Goal: Use online tool/utility: Use online tool/utility

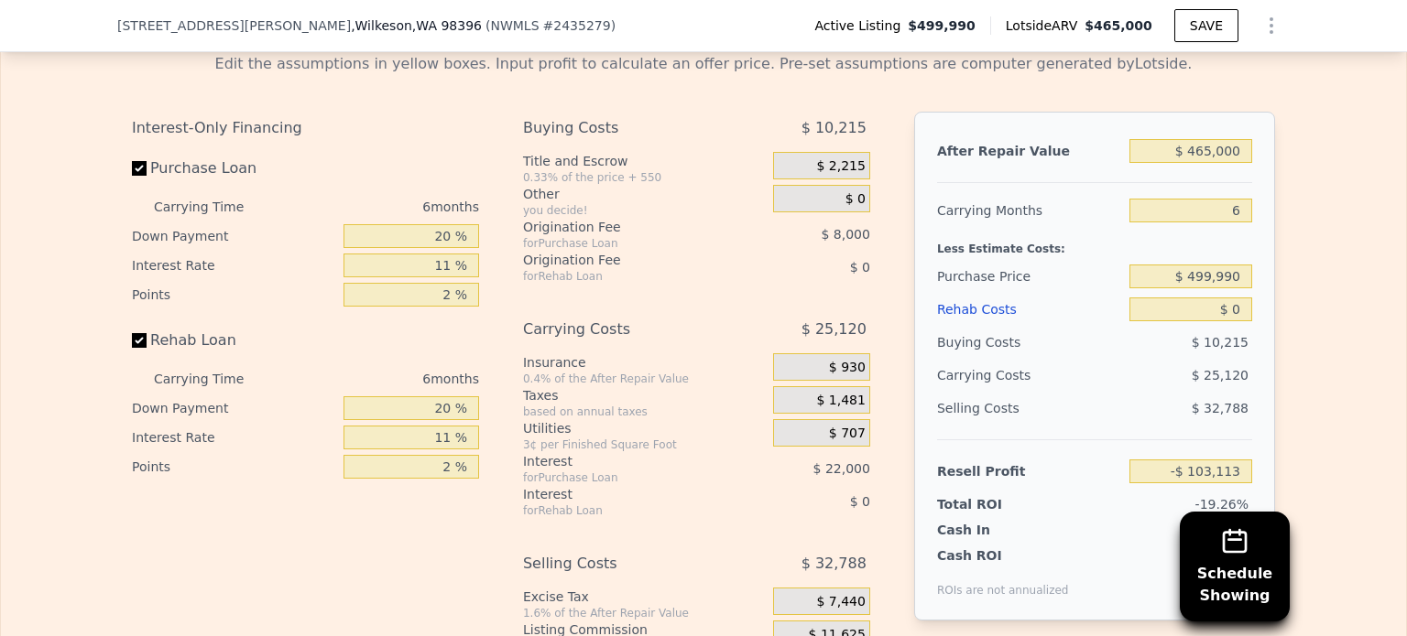
scroll to position [2557, 0]
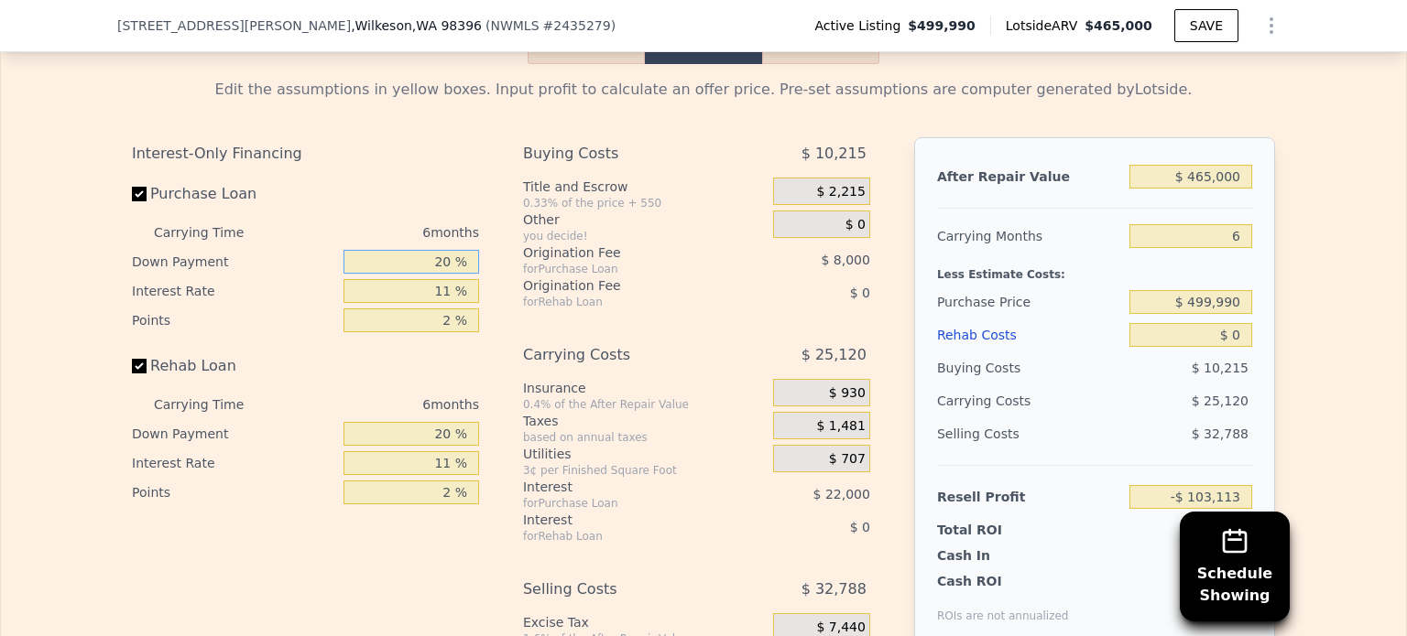
drag, startPoint x: 433, startPoint y: 281, endPoint x: 469, endPoint y: 281, distance: 35.7
click at [469, 274] on input "20 %" at bounding box center [411, 262] width 136 height 24
drag, startPoint x: 1190, startPoint y: 331, endPoint x: 1298, endPoint y: 331, distance: 108.1
click at [1298, 331] on div "Edit the assumptions in yellow boxes. Input profit to calculate an offer price.…" at bounding box center [703, 404] width 1405 height 681
type input "$ 0"
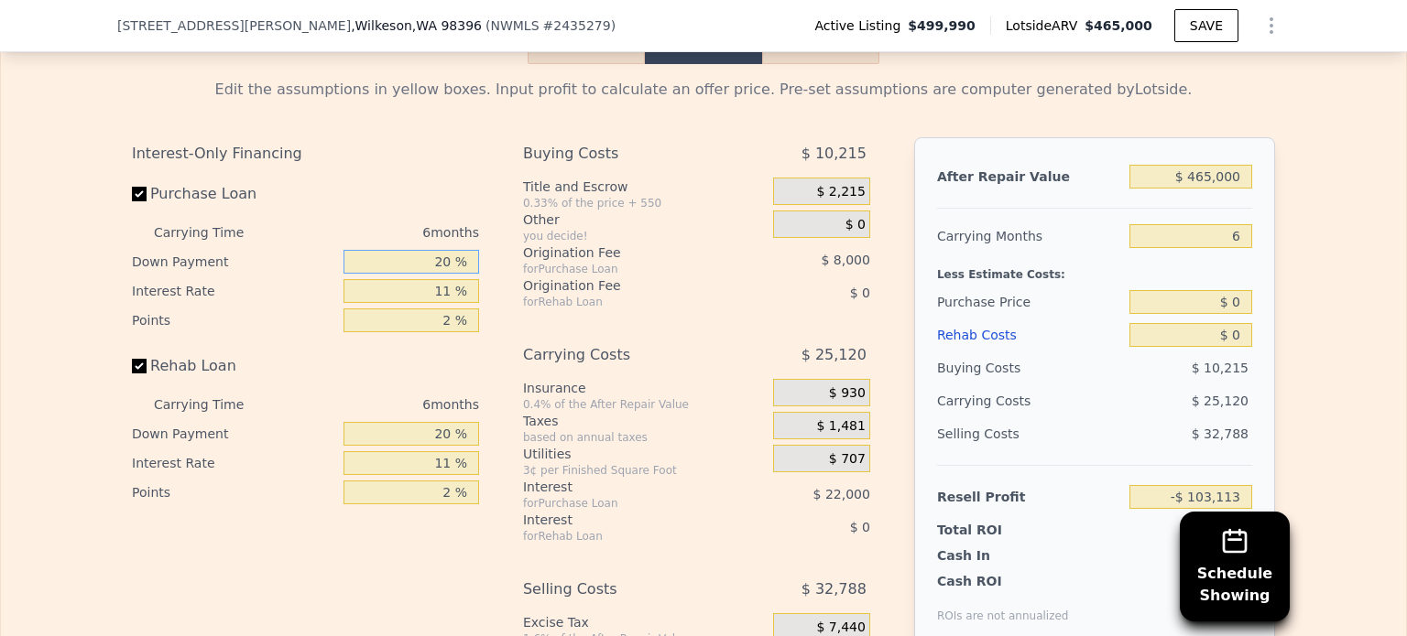
drag, startPoint x: 394, startPoint y: 282, endPoint x: 469, endPoint y: 278, distance: 75.2
click at [466, 274] on input "20 %" at bounding box center [411, 262] width 136 height 24
click at [136, 201] on input "Purchase Loan" at bounding box center [139, 194] width 15 height 15
checkbox input "false"
type input "$ 499,990"
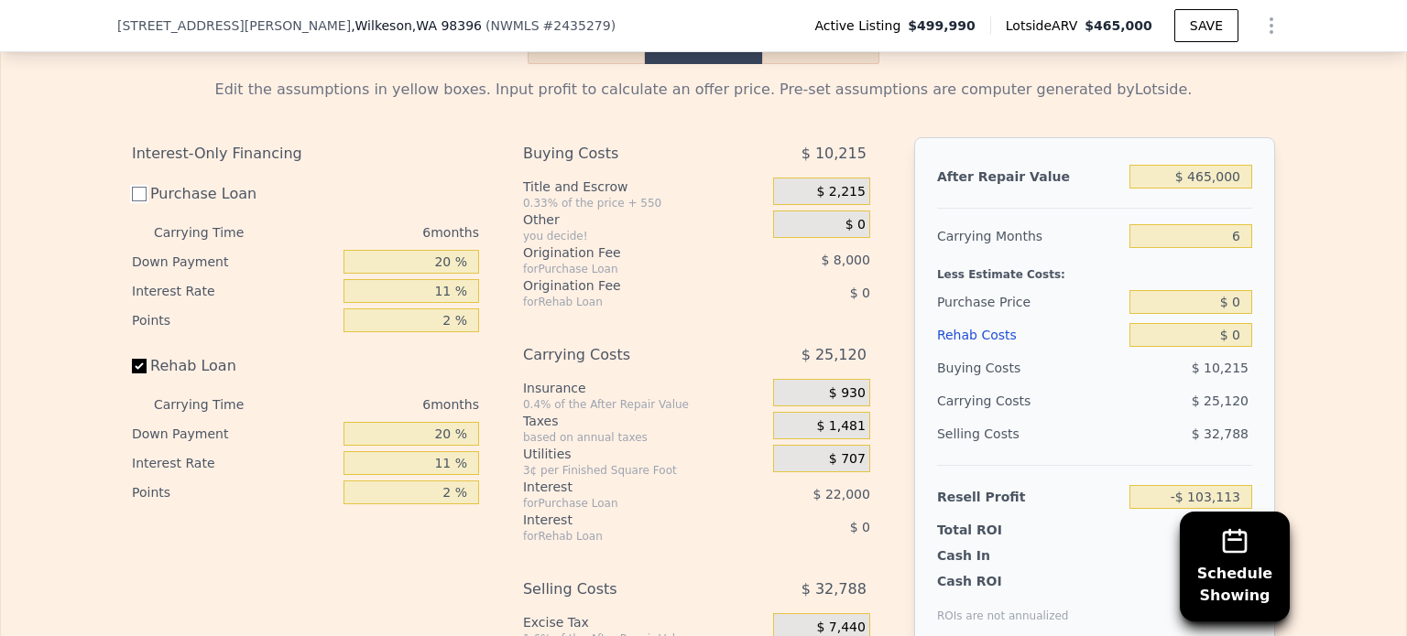
type input "-$ 73,111"
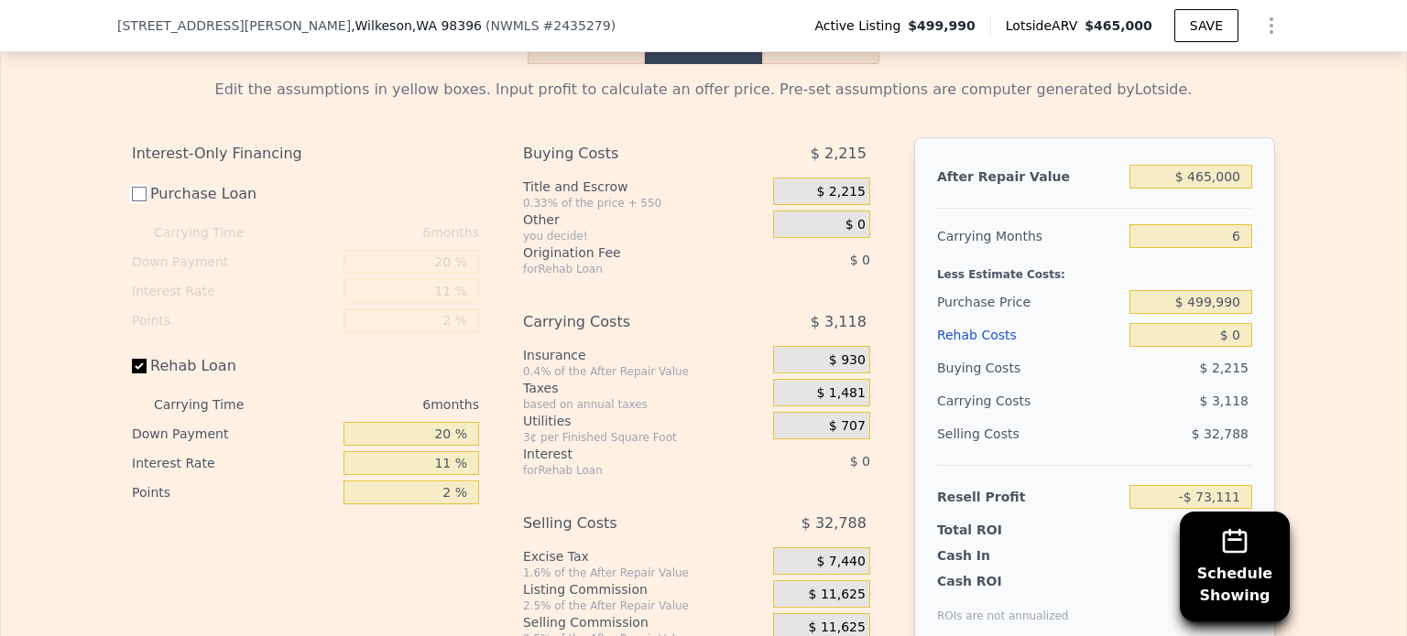
scroll to position [2648, 0]
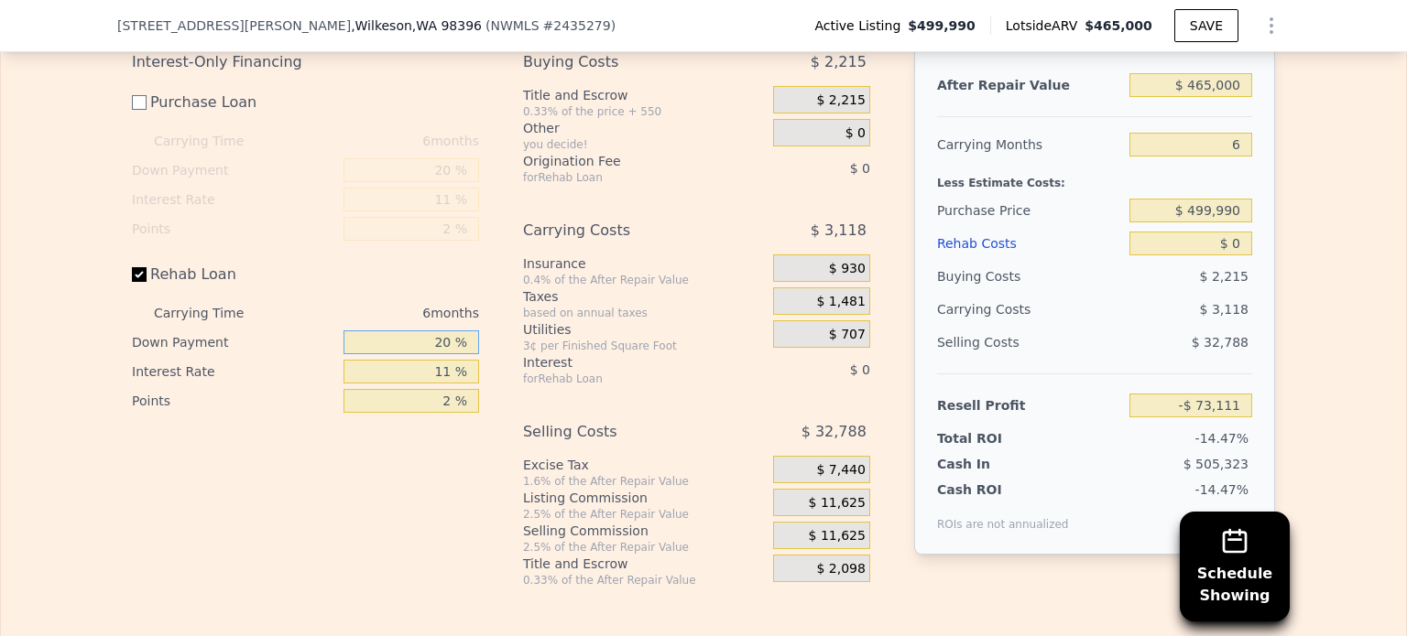
drag, startPoint x: 430, startPoint y: 365, endPoint x: 445, endPoint y: 365, distance: 14.7
click at [445, 354] on input "20 %" at bounding box center [411, 343] width 136 height 24
click at [477, 299] on div "Interest-Only Financing Purchase Loan Carrying Time 6 months Down Payment 20 % …" at bounding box center [313, 317] width 362 height 542
drag, startPoint x: 429, startPoint y: 358, endPoint x: 453, endPoint y: 362, distance: 25.0
click at [453, 354] on input "20 %" at bounding box center [411, 343] width 136 height 24
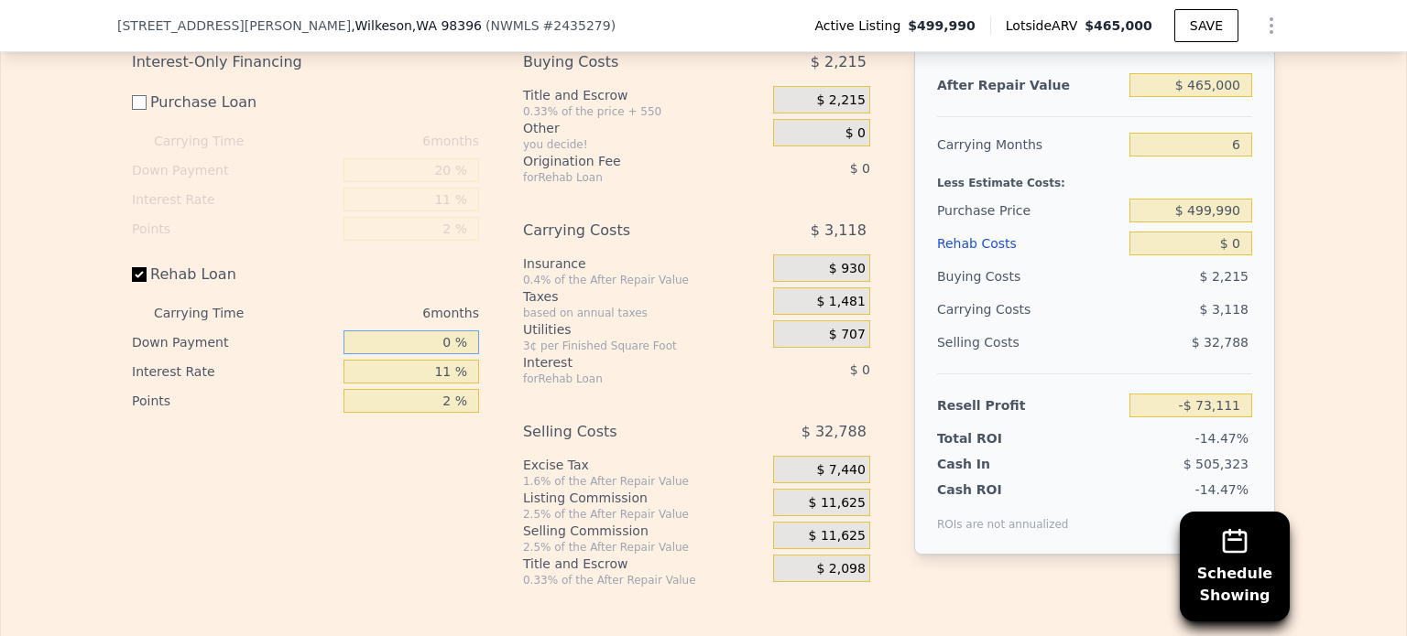
type input "0 %"
drag, startPoint x: 431, startPoint y: 395, endPoint x: 448, endPoint y: 396, distance: 16.5
click at [448, 384] on input "11 %" at bounding box center [411, 372] width 136 height 24
type input "12 %"
click at [448, 413] on input "2 %" at bounding box center [411, 401] width 136 height 24
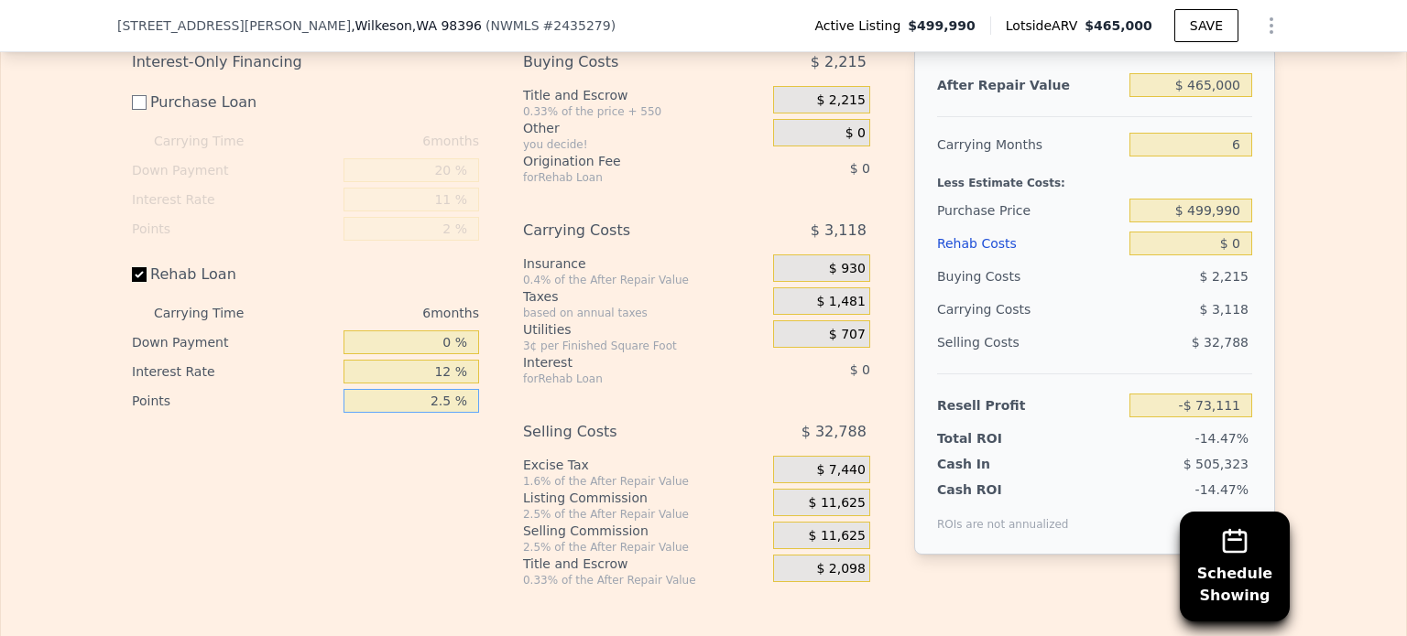
type input "2.5 %"
click at [494, 398] on div "Interest-Only Financing Purchase Loan Carrying Time 6 months Down Payment 20 % …" at bounding box center [703, 317] width 1143 height 542
drag, startPoint x: 1189, startPoint y: 234, endPoint x: 1234, endPoint y: 241, distance: 45.5
click at [1234, 223] on input "$ 499,990" at bounding box center [1190, 211] width 123 height 24
type input "$ 0"
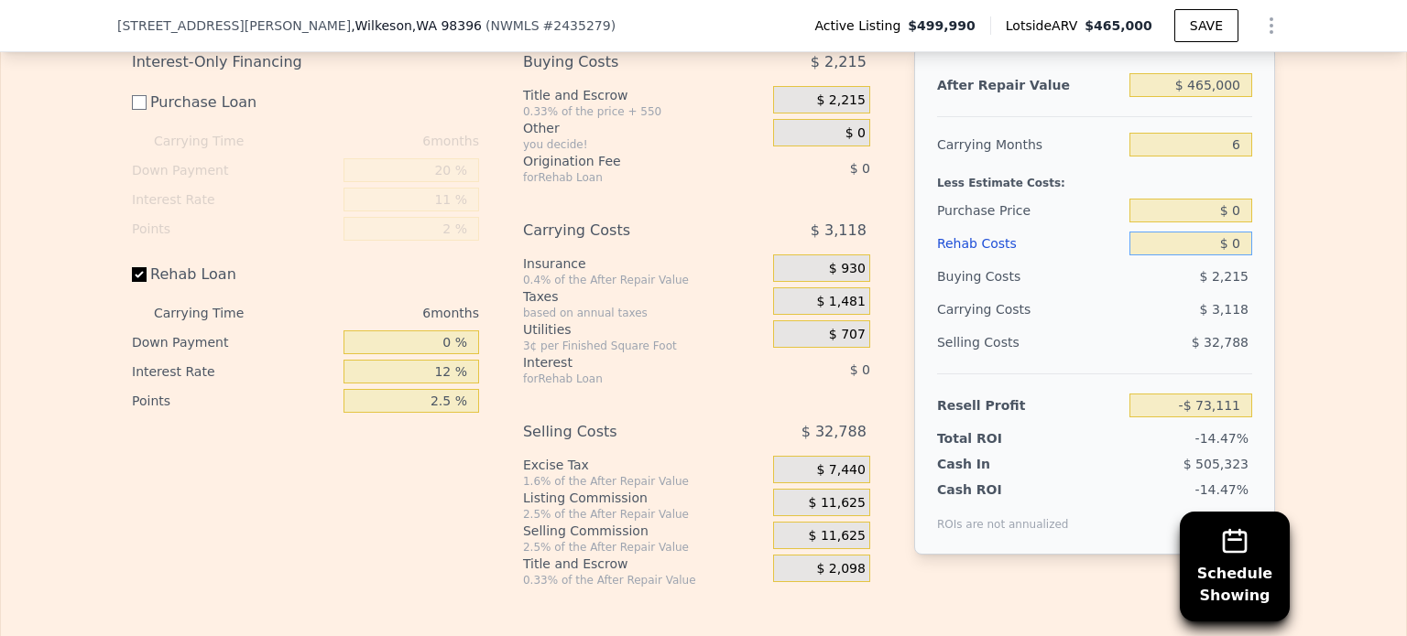
drag, startPoint x: 1223, startPoint y: 266, endPoint x: 1245, endPoint y: 268, distance: 22.1
click at [1245, 268] on div "After Repair Value $ 465,000 Carrying Months 6 Less Estimate Costs: Purchase Pr…" at bounding box center [1094, 300] width 361 height 509
drag, startPoint x: 1224, startPoint y: 267, endPoint x: 1235, endPoint y: 268, distance: 11.0
click at [1235, 255] on input "$ 0" at bounding box center [1190, 244] width 123 height 24
type input "$ 1"
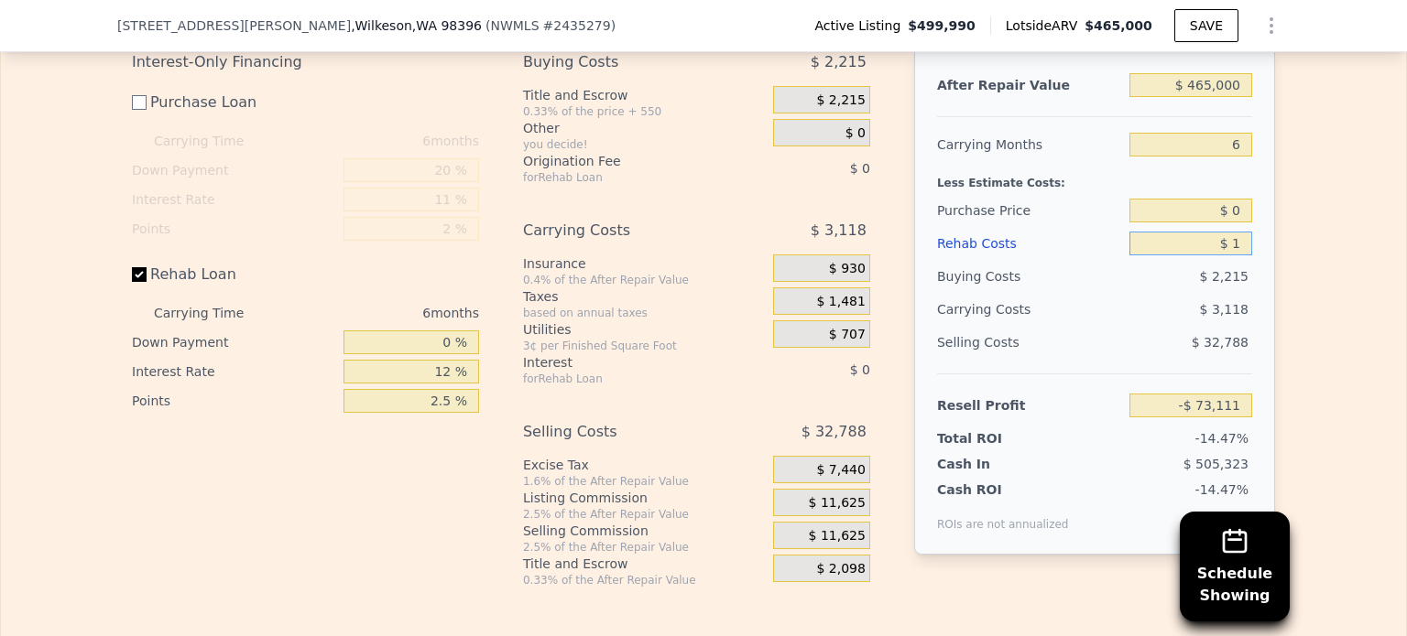
type input "$ 499,990"
type input "$ 19"
type input "-$ 73,130"
type input "$ 190"
type input "-$ 73,318"
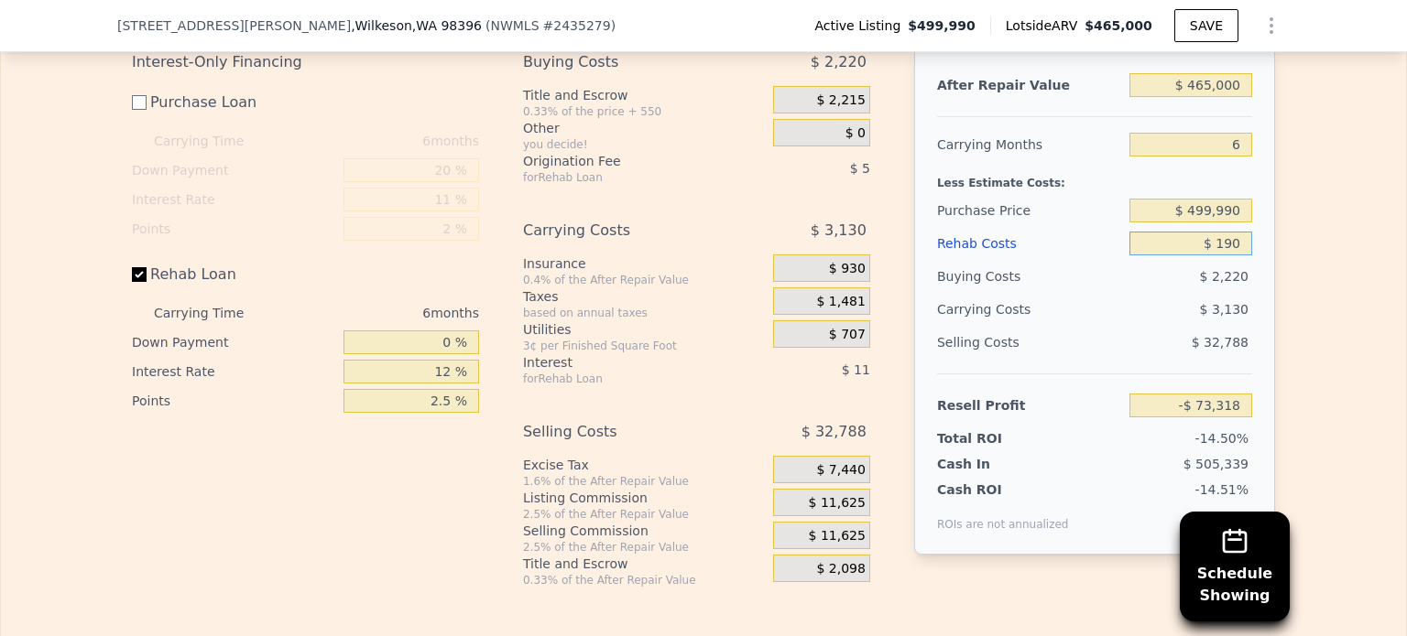
type input "$ 1,905"
type input "-$ 75,178"
type input "$ 19,050"
type input "-$ 93,783"
type input "$ 190,500"
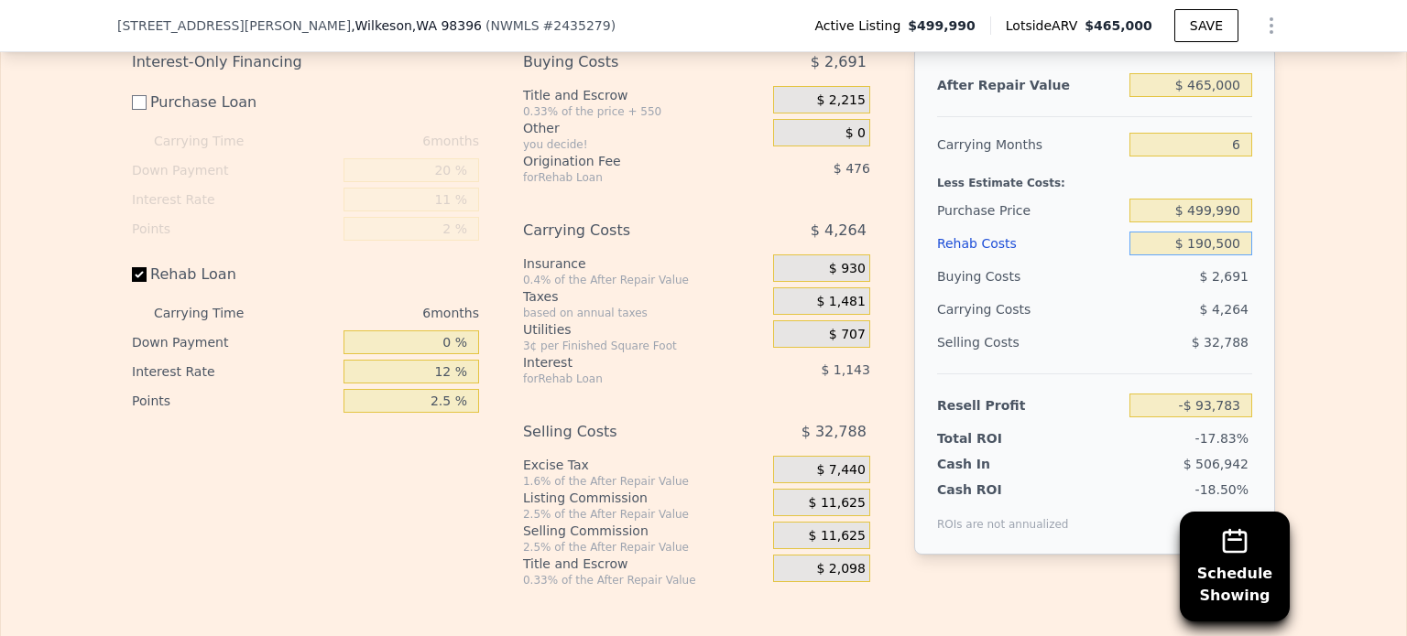
type input "-$ 279,804"
type input "$ 190,500"
drag, startPoint x: 1189, startPoint y: 108, endPoint x: 1246, endPoint y: 109, distance: 56.8
click at [1246, 109] on div "After Repair Value $ 465,000 Carrying Months 6 Less Estimate Costs: Purchase Pr…" at bounding box center [1094, 300] width 361 height 509
drag, startPoint x: 1189, startPoint y: 235, endPoint x: 1246, endPoint y: 237, distance: 56.8
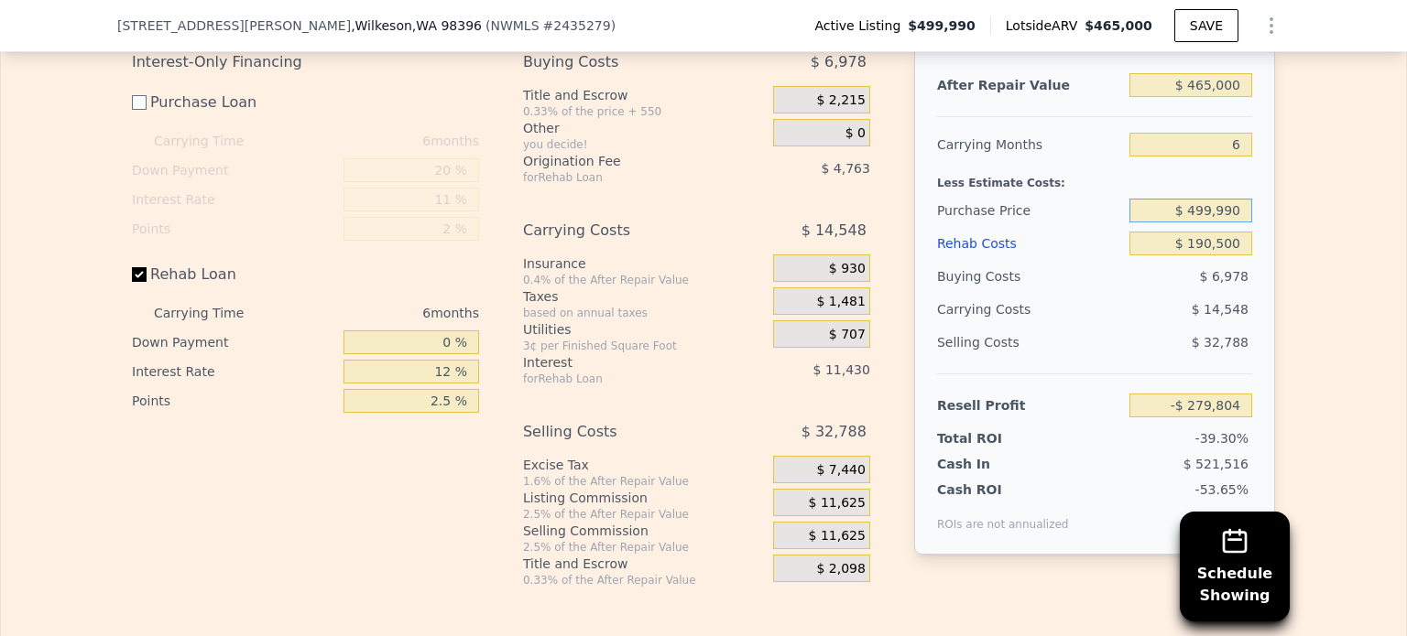
click at [1246, 237] on div "After Repair Value $ 465,000 Carrying Months 6 Less Estimate Costs: Purchase Pr…" at bounding box center [1094, 300] width 361 height 509
type input "$ 1"
click at [1300, 229] on div "Edit the assumptions in yellow boxes. Input profit to calculate an offer price.…" at bounding box center [703, 280] width 1405 height 615
type input "$ 221,850"
drag, startPoint x: 1188, startPoint y: 103, endPoint x: 1263, endPoint y: 112, distance: 75.5
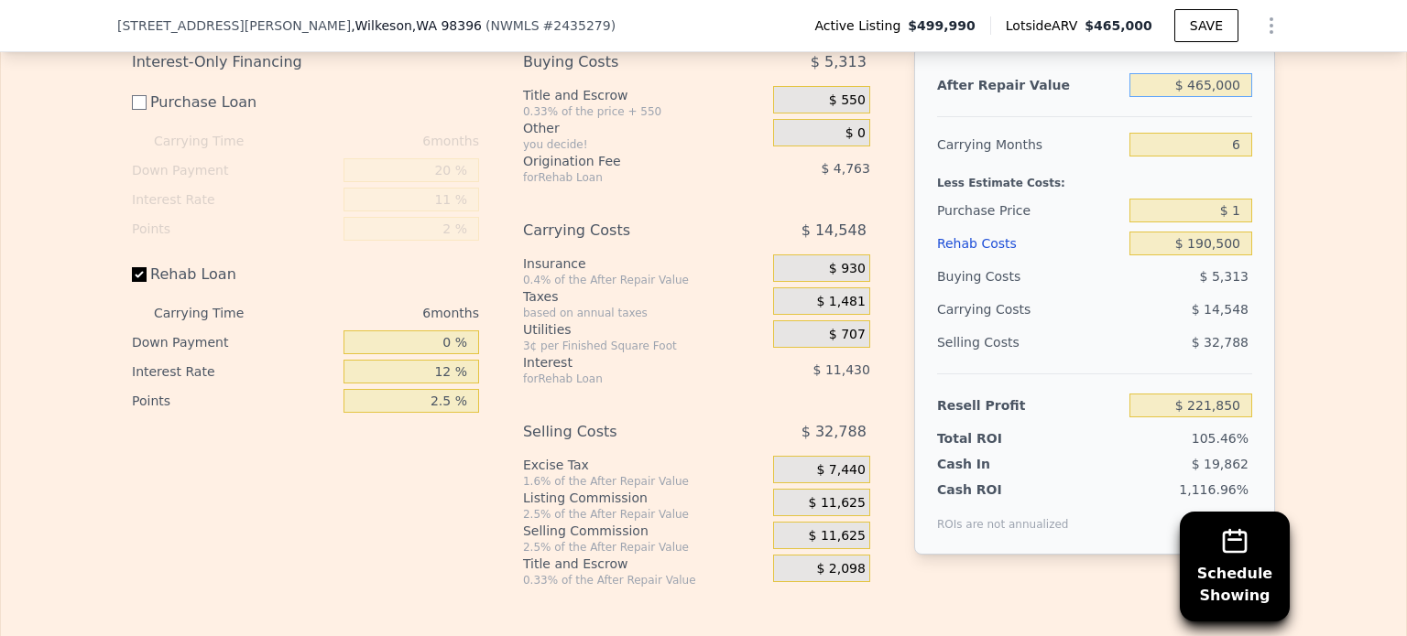
click at [1263, 112] on div "After Repair Value $ 465,000 Carrying Months 6 Less Estimate Costs: Purchase Pr…" at bounding box center [1094, 300] width 361 height 509
type input "$ 2"
type input "-$ 209,980"
type input "$ 22"
type input "-$ 209,962"
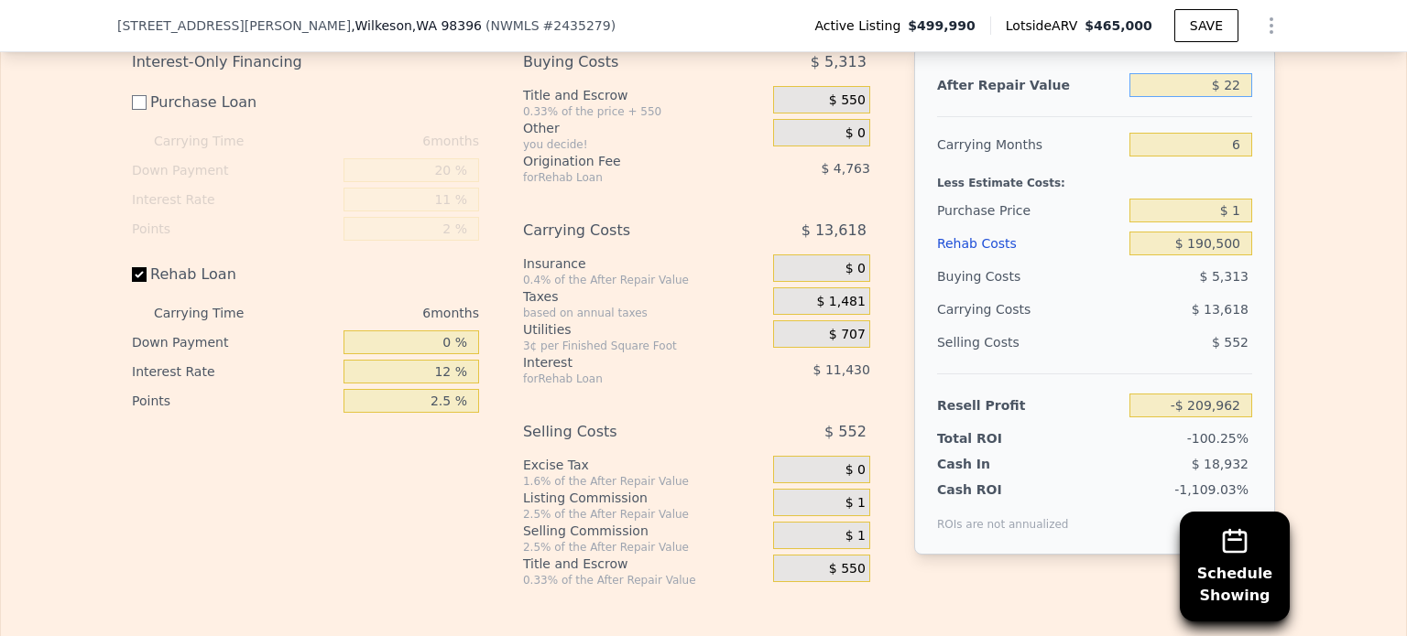
type input "$ 225"
type input "-$ 209,774"
type input "$ 22"
type input "-$ 209,962"
type input "$ 2"
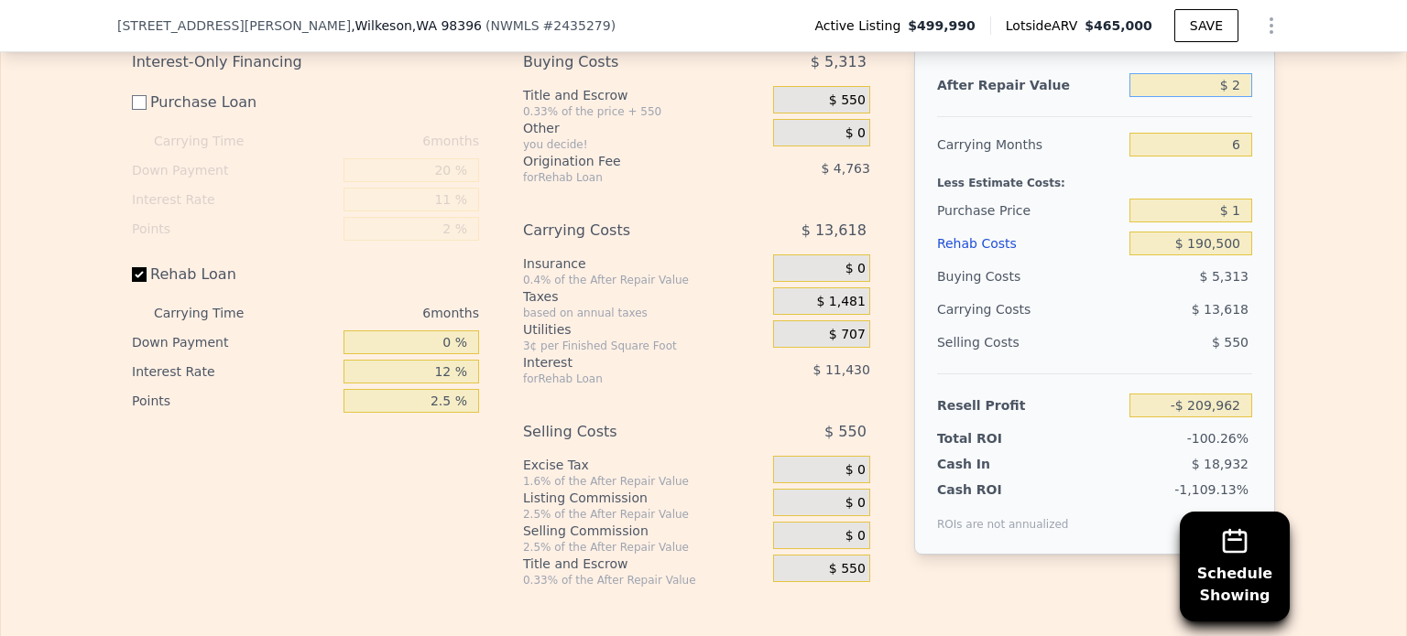
type input "-$ 209,980"
type input "$ 4"
type input "-$ 209,978"
type input "$ 42"
type input "-$ 209,943"
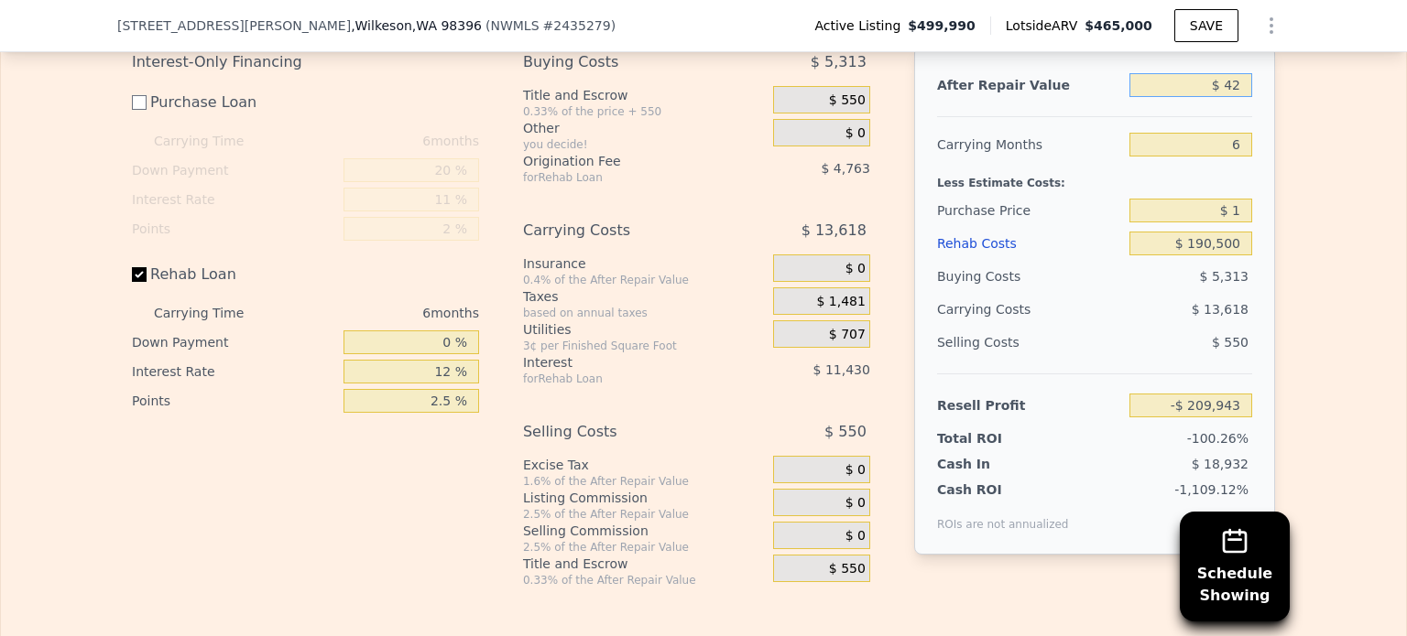
type input "$ 425"
type input "-$ 209,588"
type input "$ 42,500"
type input "-$ 170,515"
type input "$ 425,000"
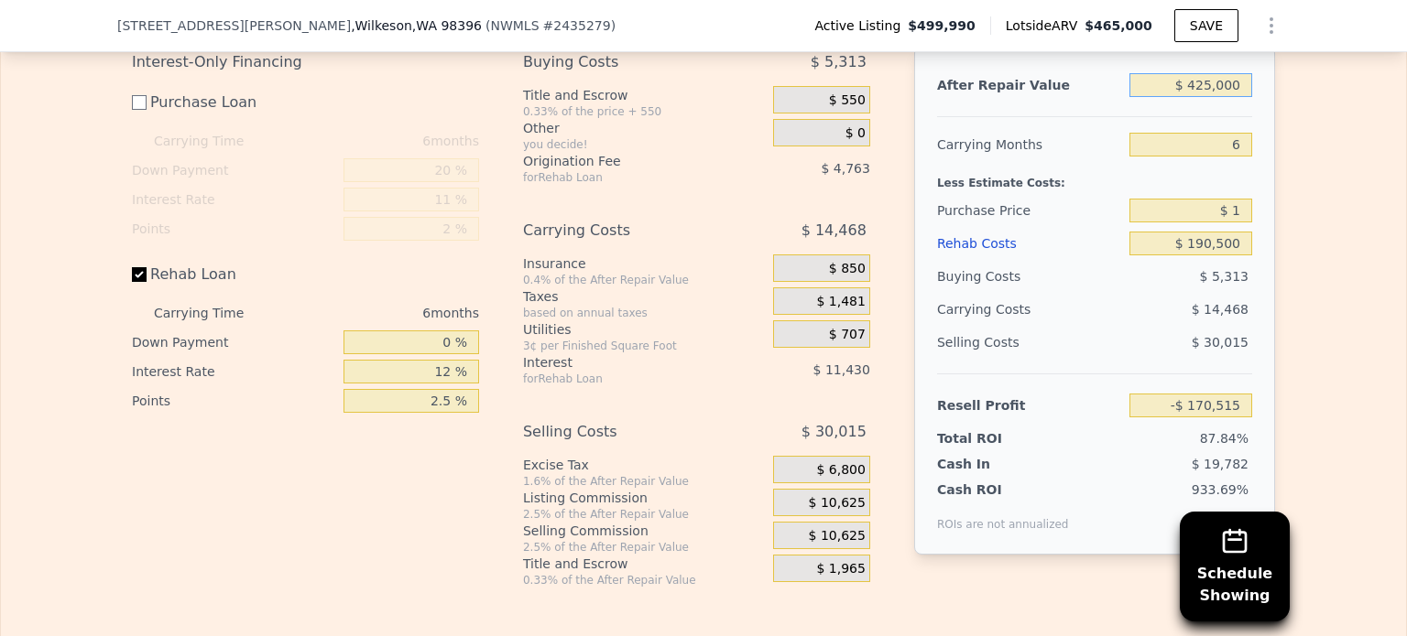
type input "$ 184,703"
type input "$ 425,000"
drag, startPoint x: 1225, startPoint y: 165, endPoint x: 1233, endPoint y: 171, distance: 10.4
click at [1233, 157] on input "6" at bounding box center [1190, 145] width 123 height 24
type input "4"
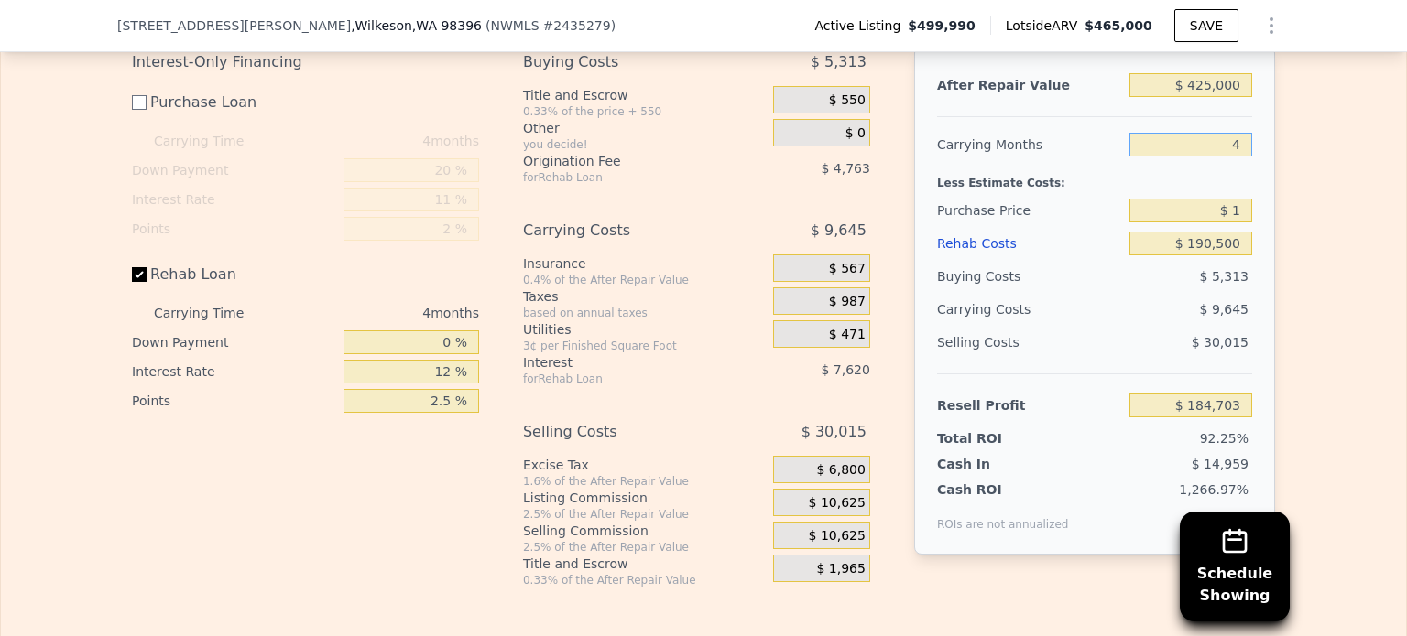
type input "$ 189,526"
type input "4"
click at [892, 308] on div "Interest-Only Financing Purchase Loan Carrying Time 4 months Down Payment 20 % …" at bounding box center [703, 317] width 1143 height 542
drag, startPoint x: 1187, startPoint y: 107, endPoint x: 1282, endPoint y: 111, distance: 95.3
click at [1282, 111] on div "Edit the assumptions in yellow boxes. Input profit to calculate an offer price.…" at bounding box center [703, 280] width 1405 height 615
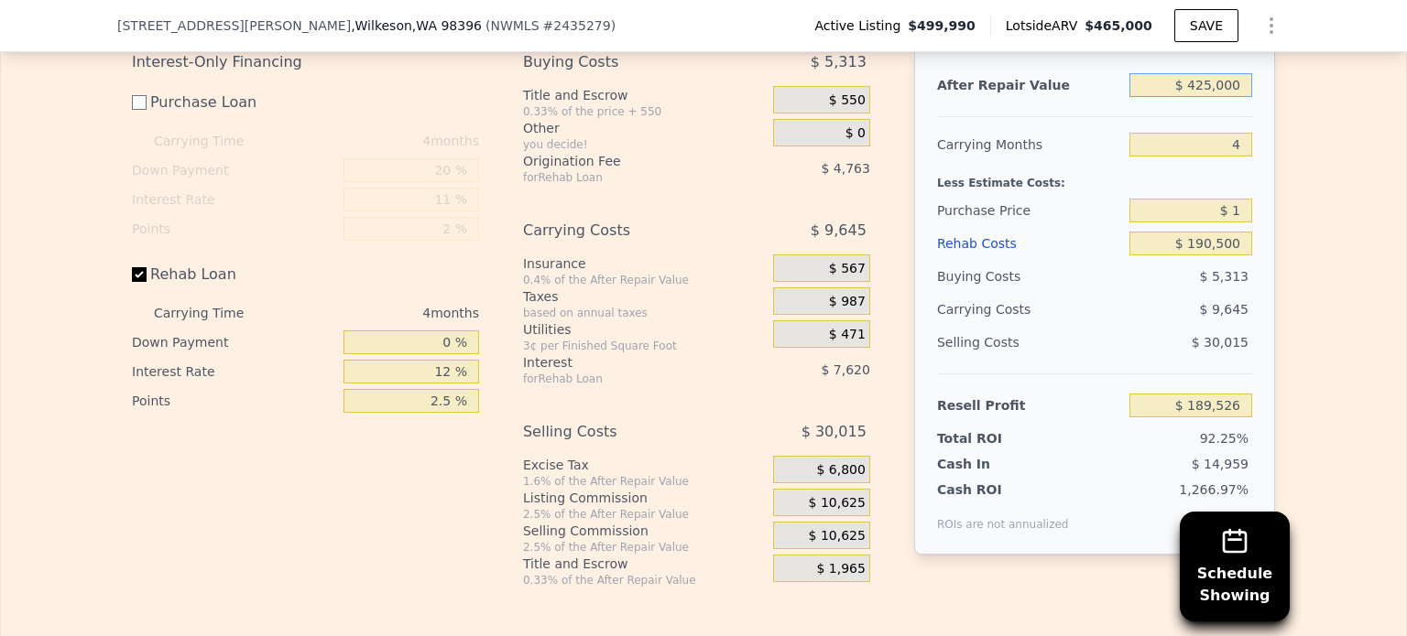
type input "$ 2"
type input "-$ 205,440"
type input "$ 2"
drag, startPoint x: 1190, startPoint y: 264, endPoint x: 1277, endPoint y: 274, distance: 87.6
click at [1276, 274] on div "Edit the assumptions in yellow boxes. Input profit to calculate an offer price.…" at bounding box center [703, 280] width 1172 height 615
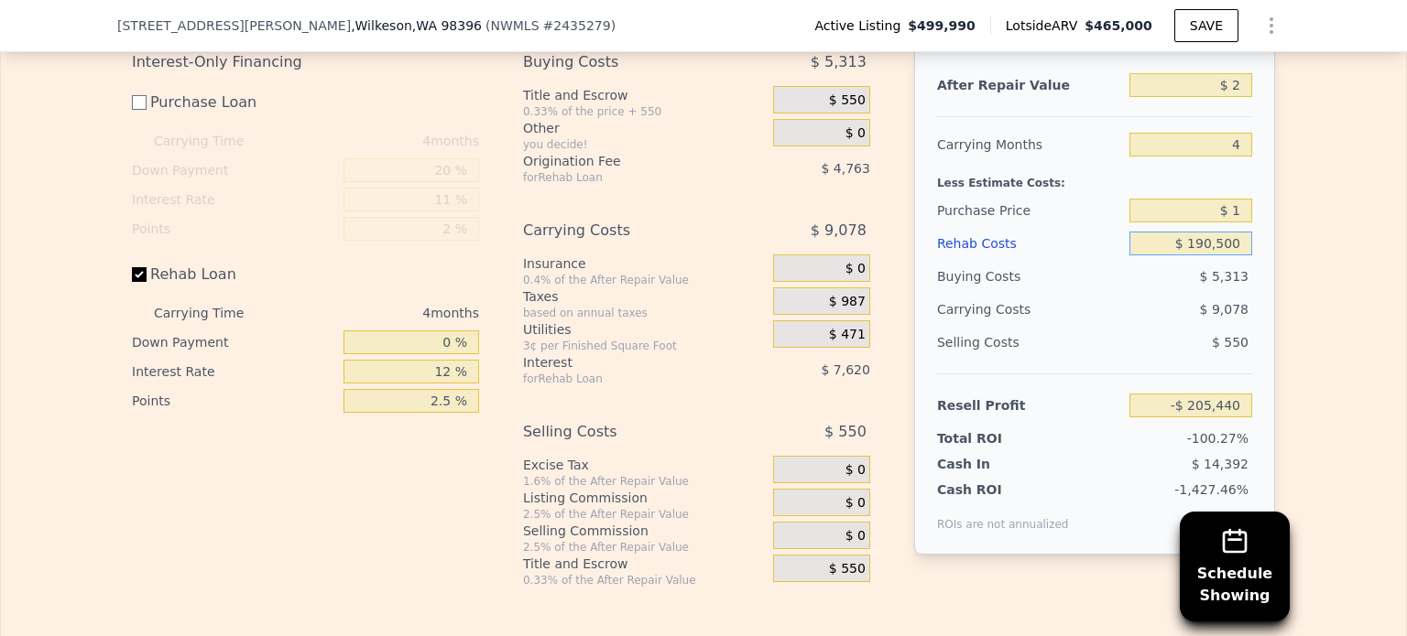
type input "$ 0"
type input "-$ 2,557"
type input "$ 0"
click at [1237, 97] on input "$ 2" at bounding box center [1190, 85] width 123 height 24
type input "$ 215"
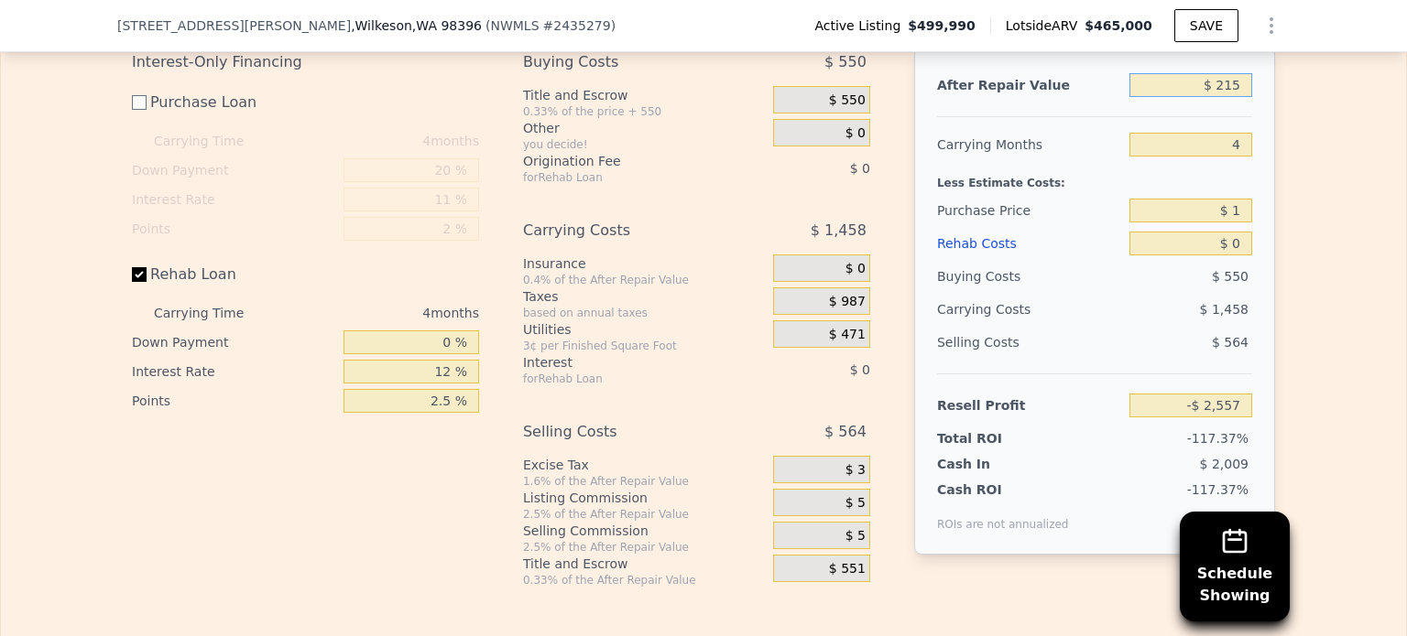
type input "-$ 2,358"
type input "$ 2,150"
type input "-$ 561"
type input "$ 21,500"
type input "$ 17,420"
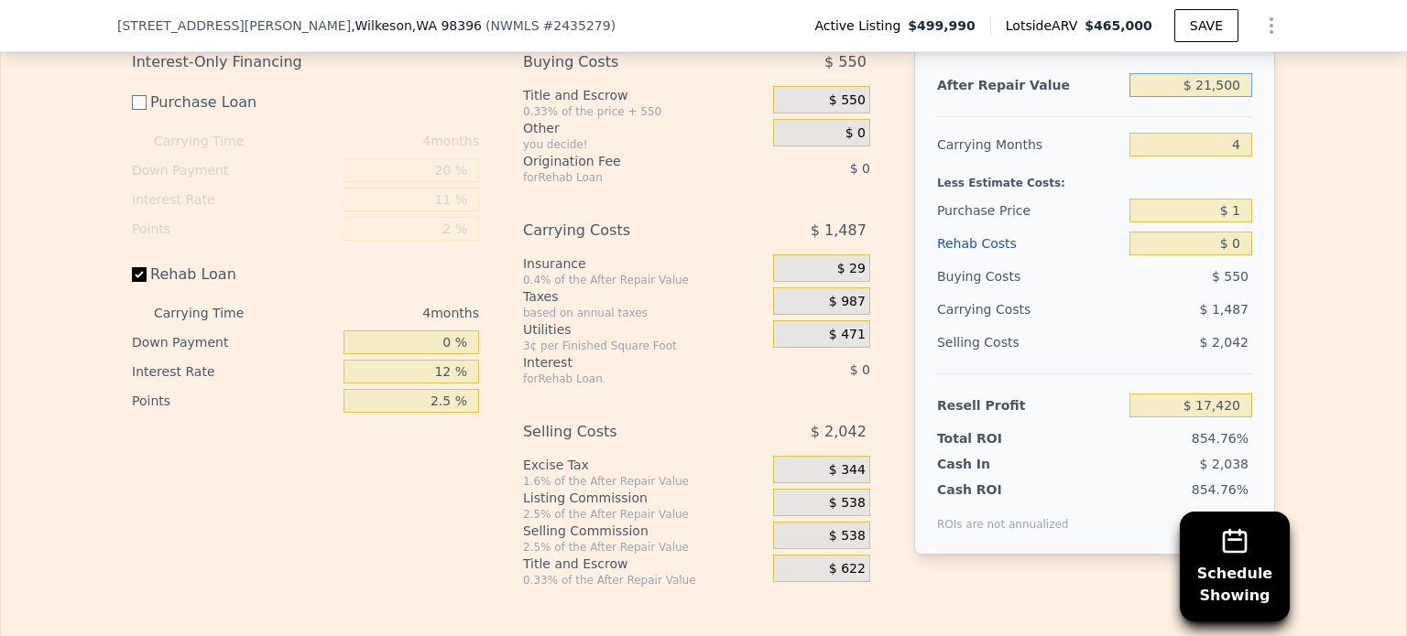
type input "$ 215,000"
type input "$ 197,248"
drag, startPoint x: 1198, startPoint y: 111, endPoint x: 1259, endPoint y: 114, distance: 61.5
click at [1259, 114] on div "After Repair Value $ 215,000 Carrying Months 4 Less Estimate Costs: Purchase Pr…" at bounding box center [1094, 300] width 361 height 509
type input "$ 200"
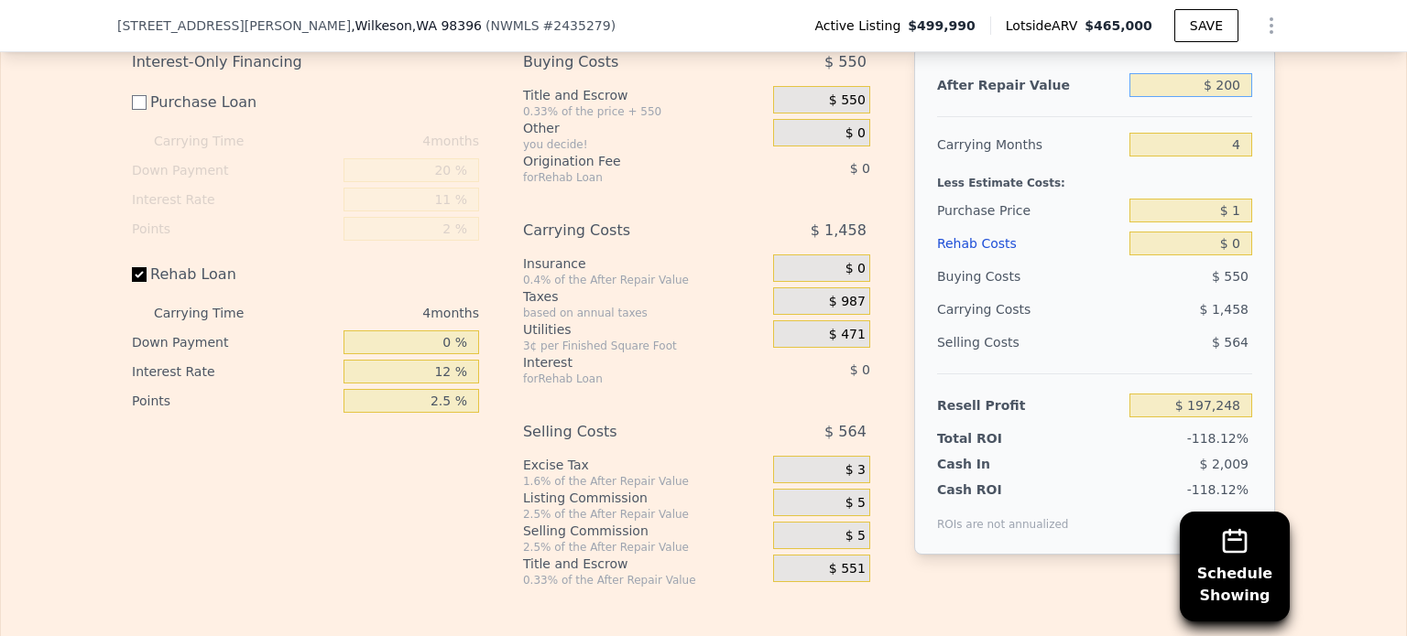
type input "-$ 2,373"
type input "$ 20,000"
type input "-$ 701"
type input "$ 200,000"
type input "$ 183,308"
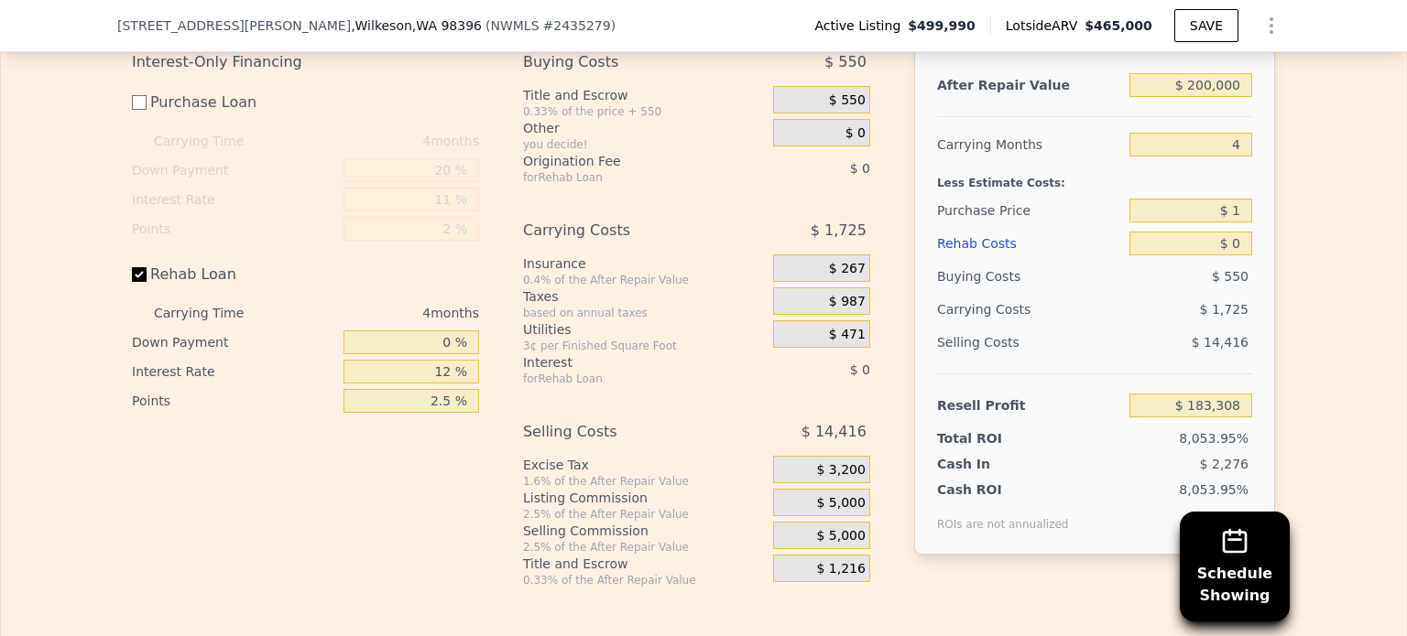
click at [896, 277] on div "Interest-Only Financing Purchase Loan Carrying Time 4 months Down Payment 20 % …" at bounding box center [703, 317] width 1143 height 542
click at [1309, 237] on div "Edit the assumptions in yellow boxes. Input profit to calculate an offer price.…" at bounding box center [703, 280] width 1405 height 615
drag, startPoint x: 1187, startPoint y: 108, endPoint x: 1322, endPoint y: 113, distance: 135.6
click at [1322, 113] on div "Edit the assumptions in yellow boxes. Input profit to calculate an offer price.…" at bounding box center [703, 280] width 1405 height 615
type input "$ 4"
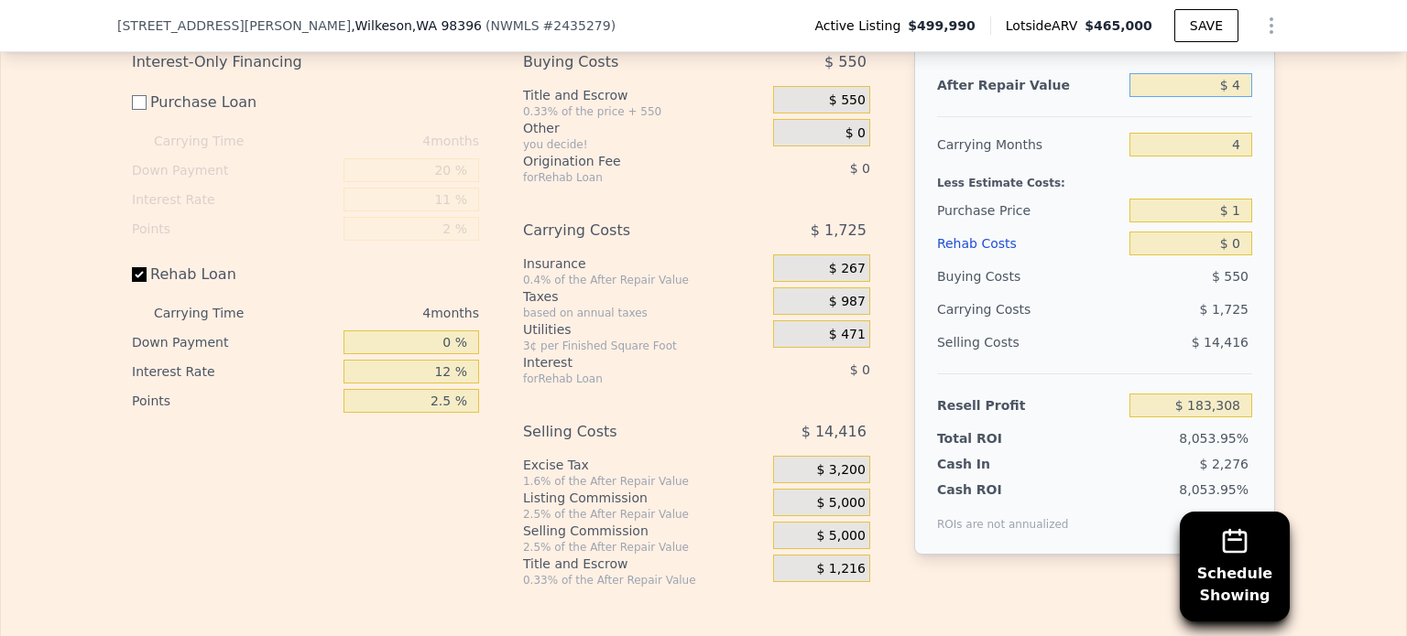
type input "-$ 2,555"
type input "$ 42"
type input "-$ 2,520"
type input "$ 425"
type input "-$ 2,165"
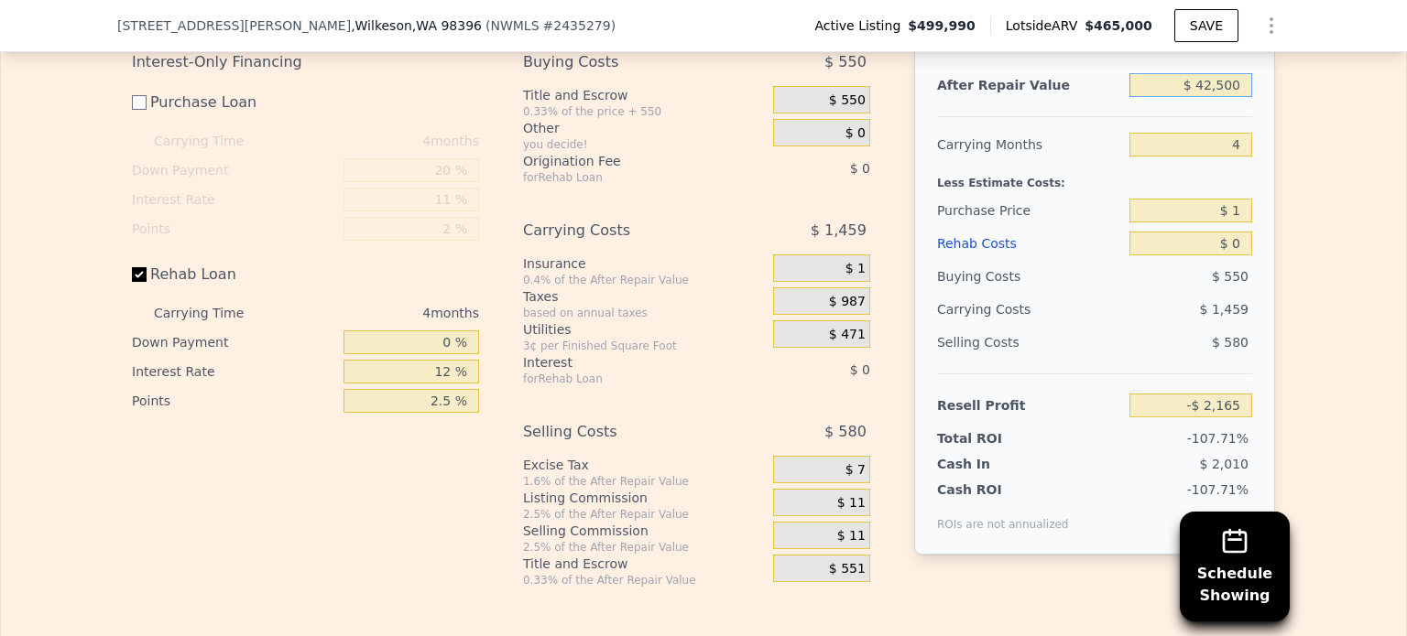
type input "$ 425,000"
type input "$ 392,409"
type input "$ 425,000"
click at [1319, 157] on div "Edit the assumptions in yellow boxes. Input profit to calculate an offer price.…" at bounding box center [703, 280] width 1405 height 615
drag, startPoint x: 1225, startPoint y: 234, endPoint x: 1243, endPoint y: 234, distance: 17.4
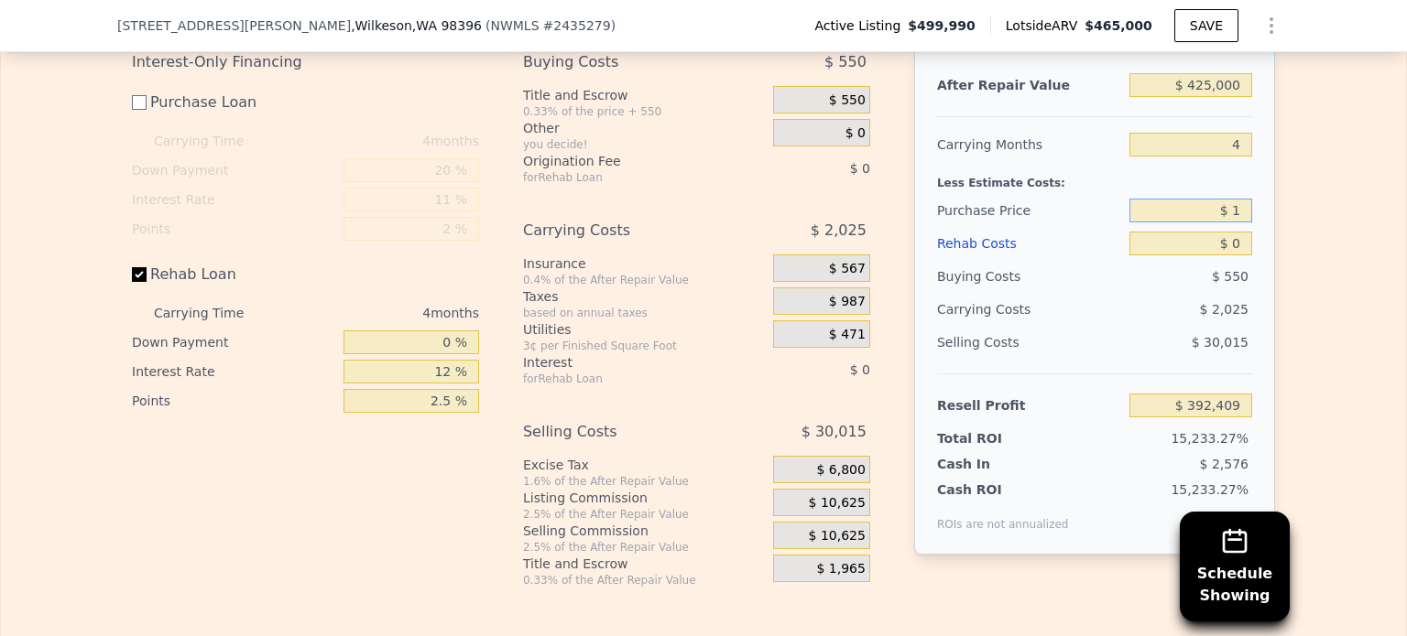
click at [1243, 223] on input "$ 1" at bounding box center [1190, 211] width 123 height 24
drag, startPoint x: 1223, startPoint y: 266, endPoint x: 1244, endPoint y: 266, distance: 21.1
click at [1244, 255] on input "$ 0" at bounding box center [1190, 244] width 123 height 24
click at [1232, 255] on input "$ 0" at bounding box center [1190, 244] width 123 height 24
type input "$ 90"
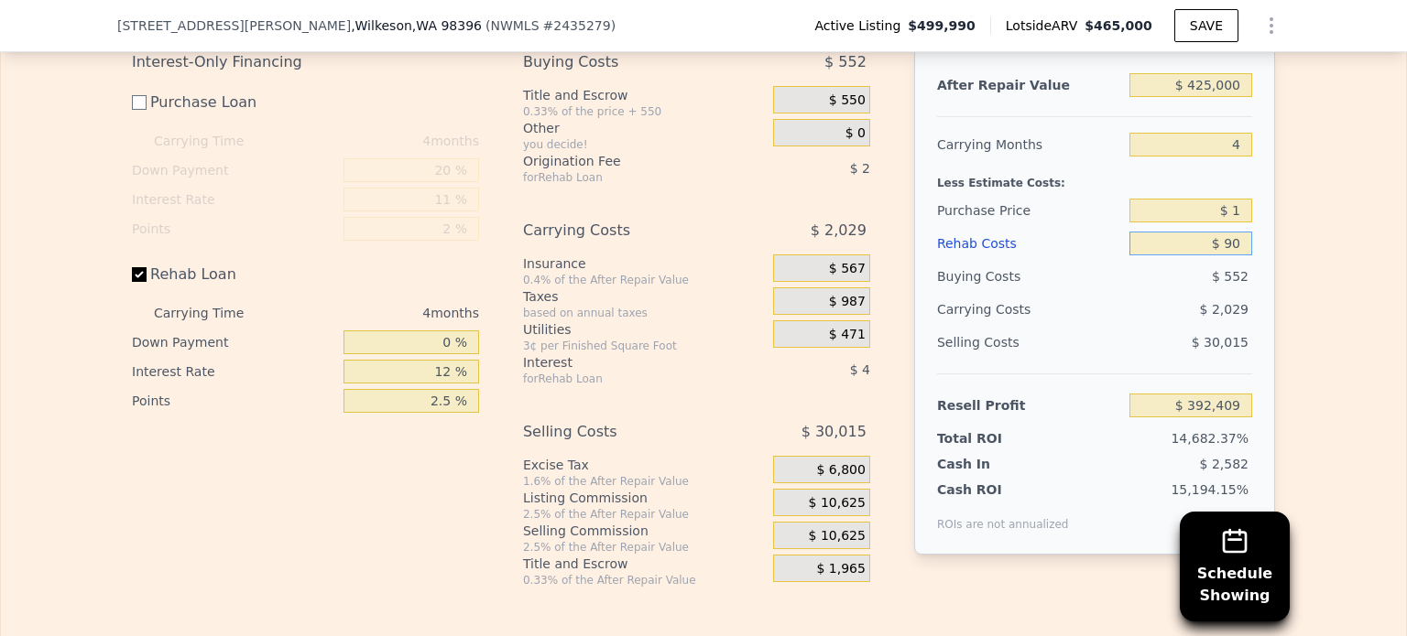
type input "$ 392,313"
type input "$ 900"
type input "$ 391,450"
type input "$ 90,050"
type input "$ 296,504"
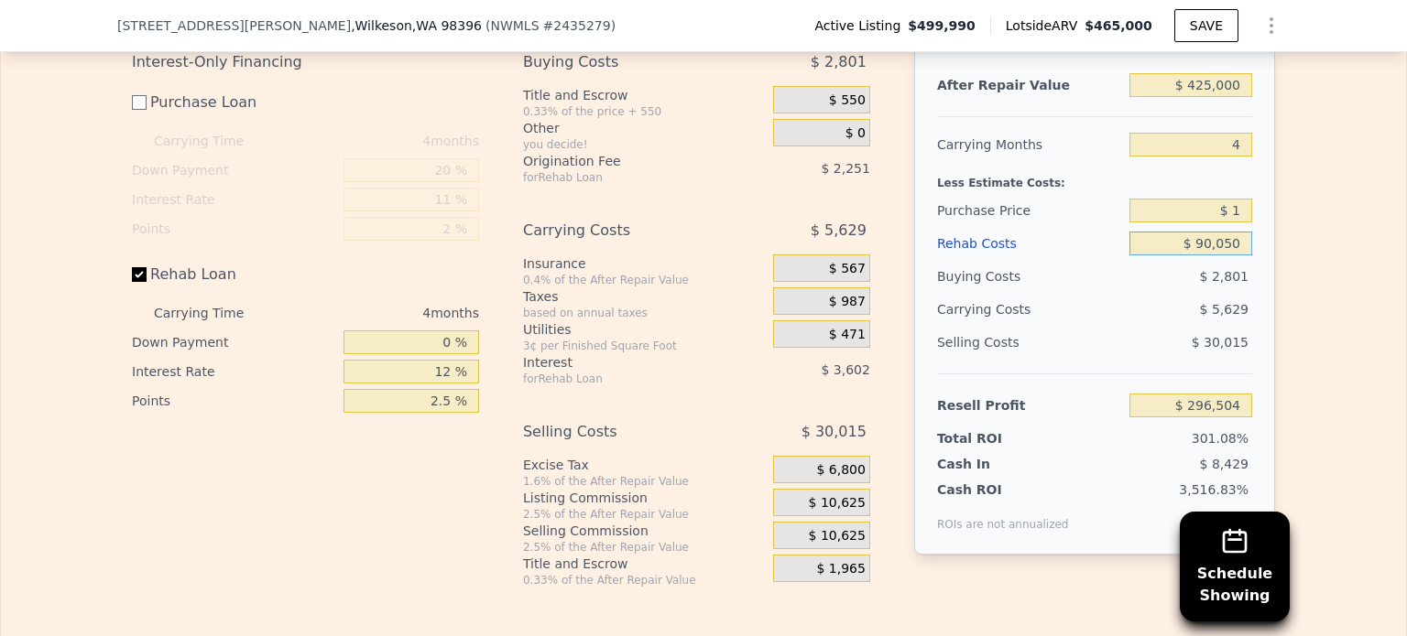
type input "$ 900,500"
type input "-$ 566,624"
type input "$ 9,000"
type input "$ 382,824"
type input "$ 0"
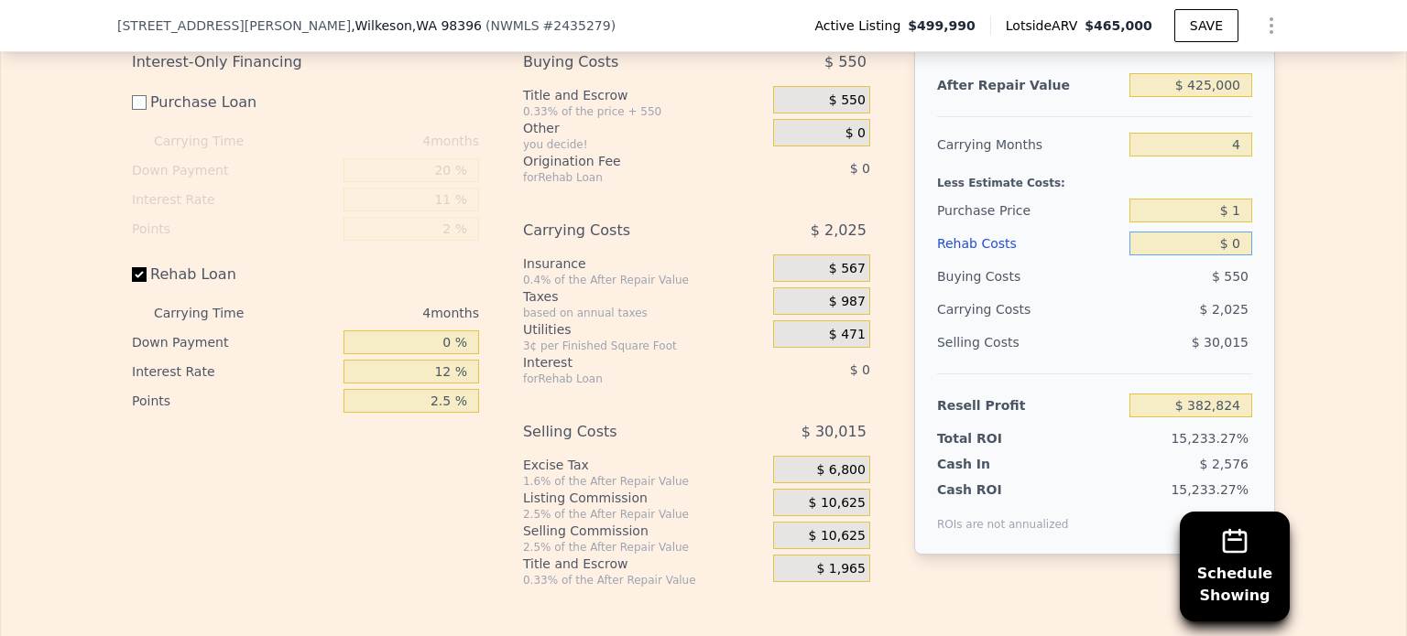
type input "$ 392,409"
type input "$ 10"
type input "$ 392,399"
type input "$ 190"
type input "$ 392,206"
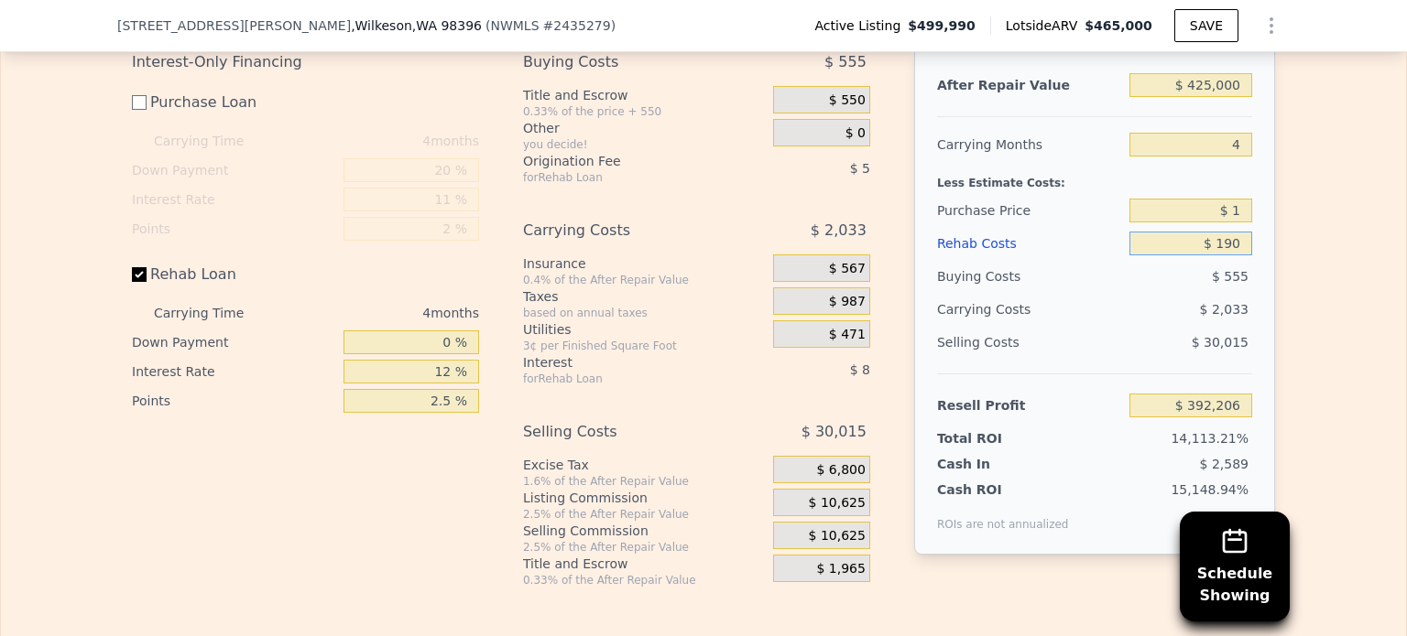
type input "$ 1,900"
type input "$ 390,385"
type input "$ 19,050"
type input "$ 372,119"
type input "$ 190,500"
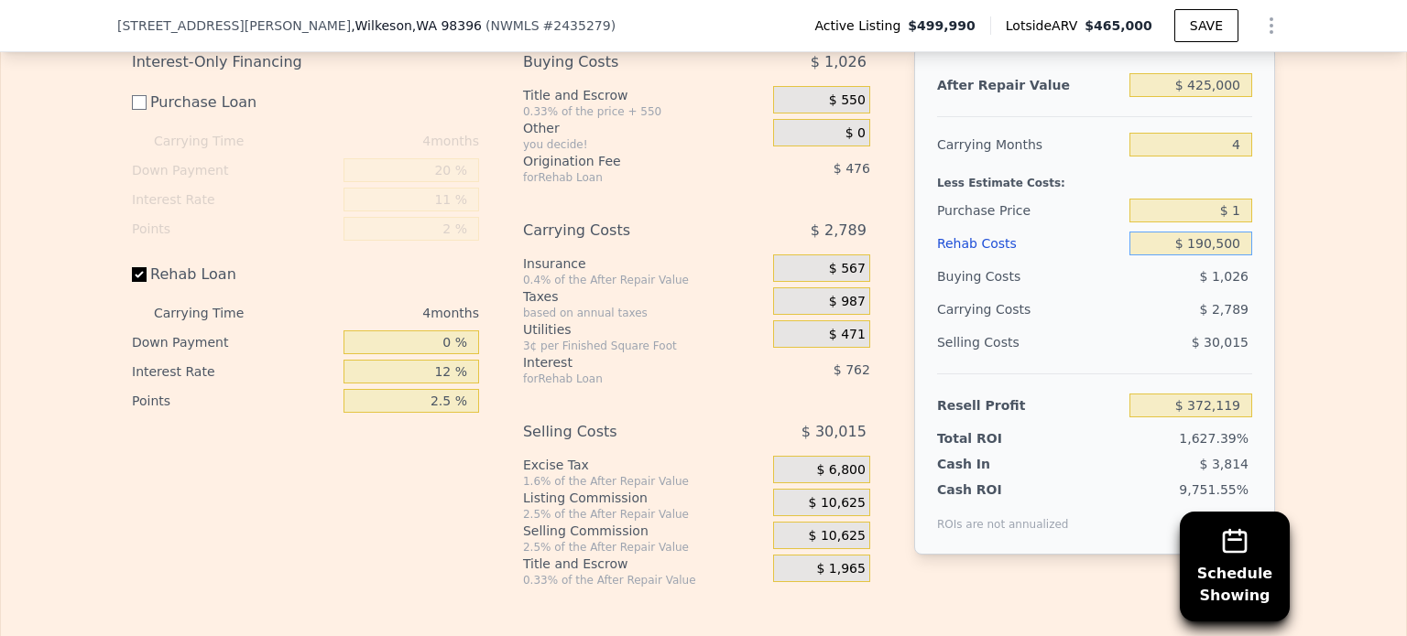
type input "$ 189,526"
type input "$ 190,500"
click at [1270, 286] on div "Edit the assumptions in yellow boxes. Input profit to calculate an offer price.…" at bounding box center [703, 280] width 1172 height 615
click at [887, 390] on div "Interest-Only Financing Purchase Loan Carrying Time 4 months Down Payment 20 % …" at bounding box center [703, 317] width 1143 height 542
